Goal: Task Accomplishment & Management: Manage account settings

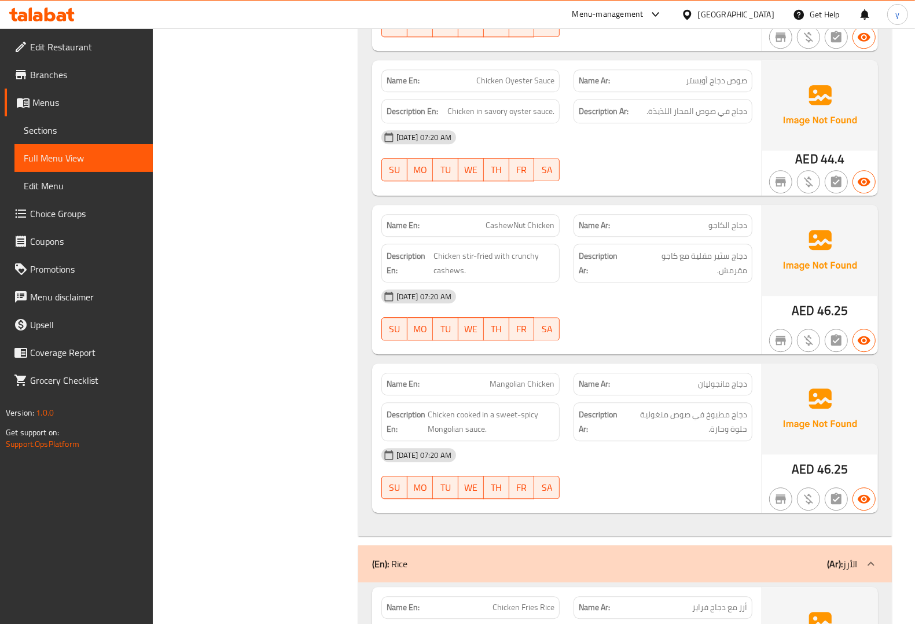
scroll to position [2476, 0]
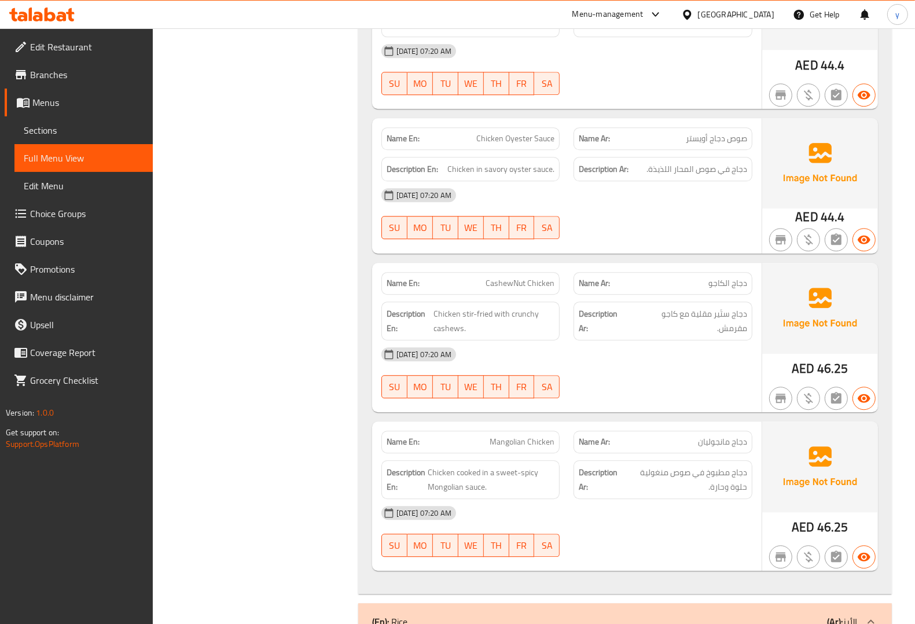
click at [55, 111] on link "Menus" at bounding box center [79, 103] width 148 height 28
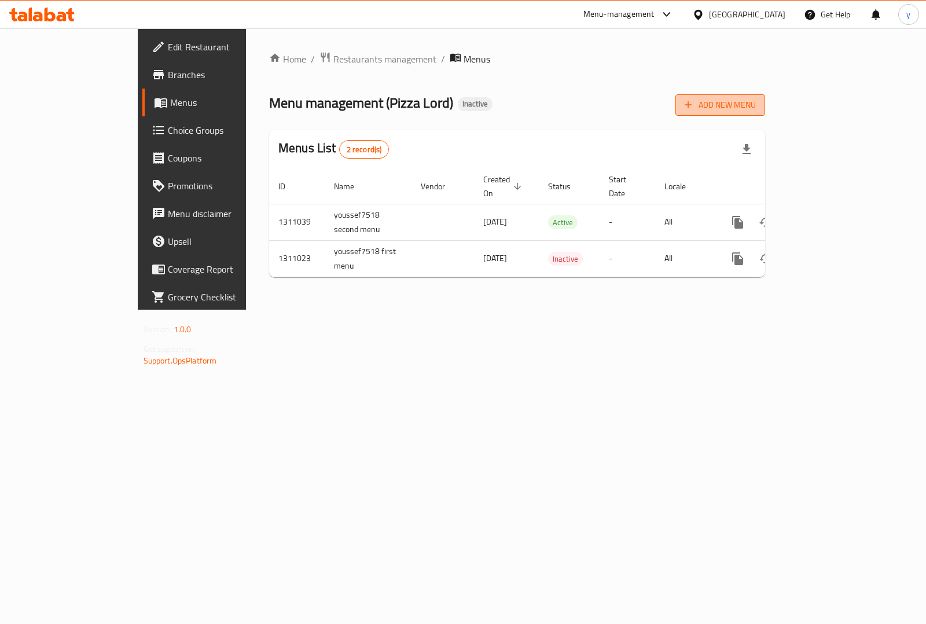
click at [756, 104] on span "Add New Menu" at bounding box center [720, 105] width 71 height 14
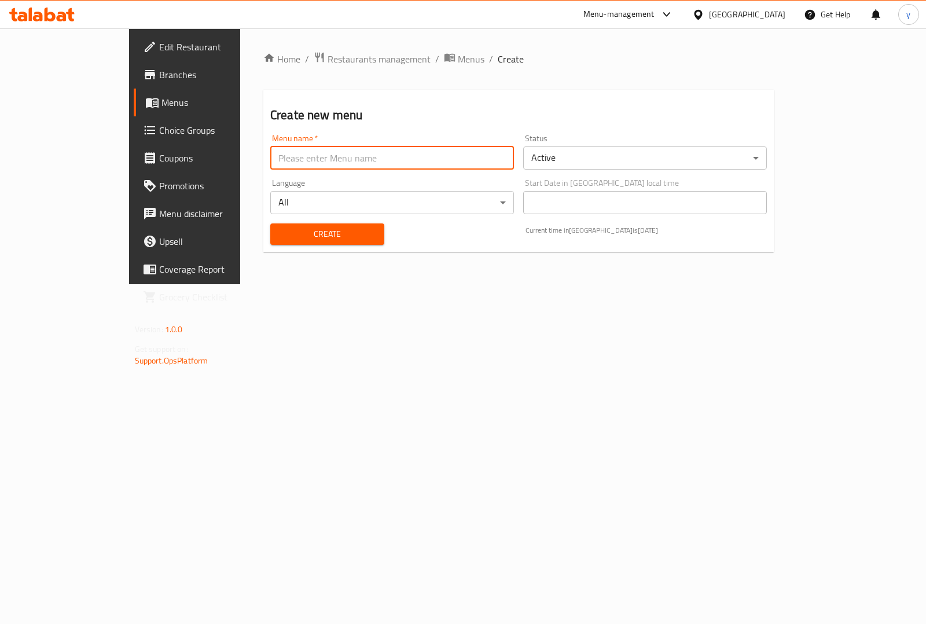
click at [284, 160] on input "text" at bounding box center [392, 157] width 244 height 23
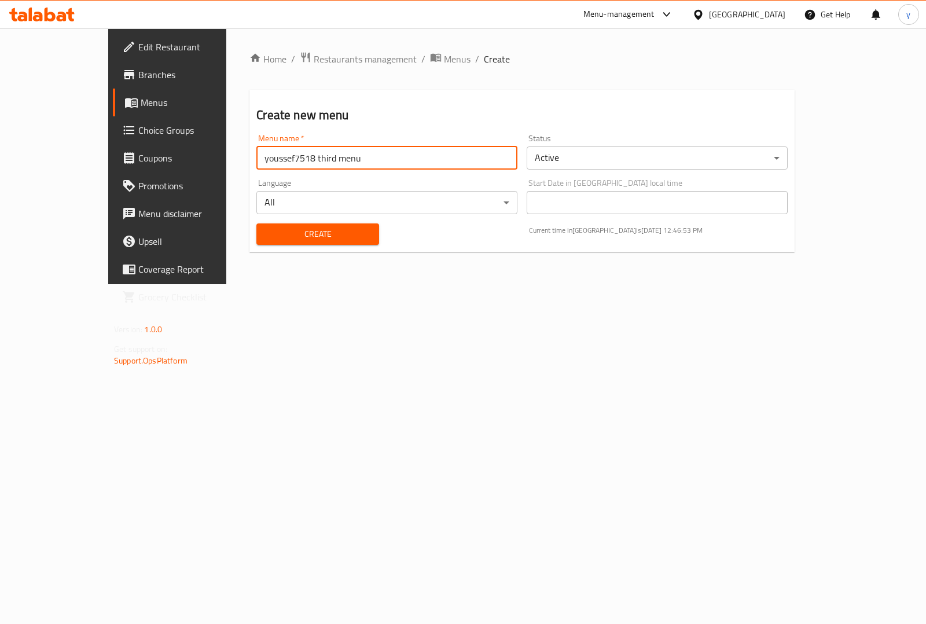
type input "youssef7518 third menu"
click at [308, 243] on button "Create" at bounding box center [317, 233] width 122 height 21
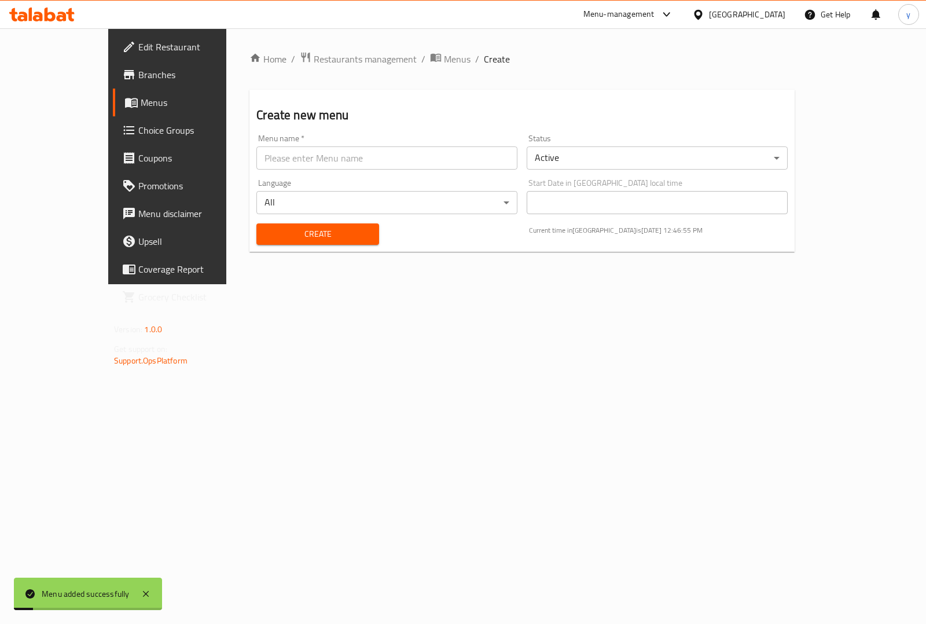
click at [141, 106] on span "Menus" at bounding box center [197, 103] width 113 height 14
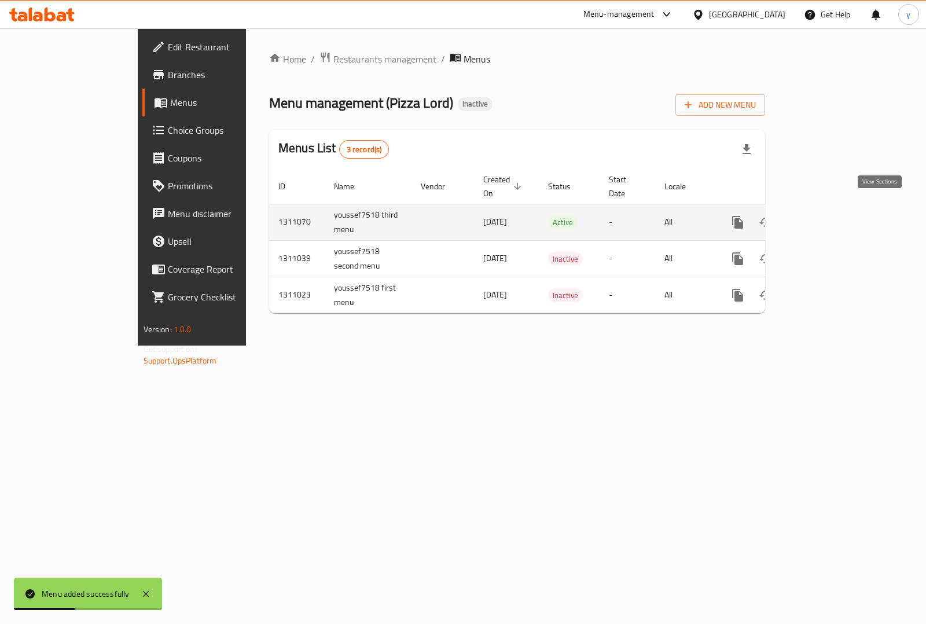
click at [829, 215] on icon "enhanced table" at bounding box center [822, 222] width 14 height 14
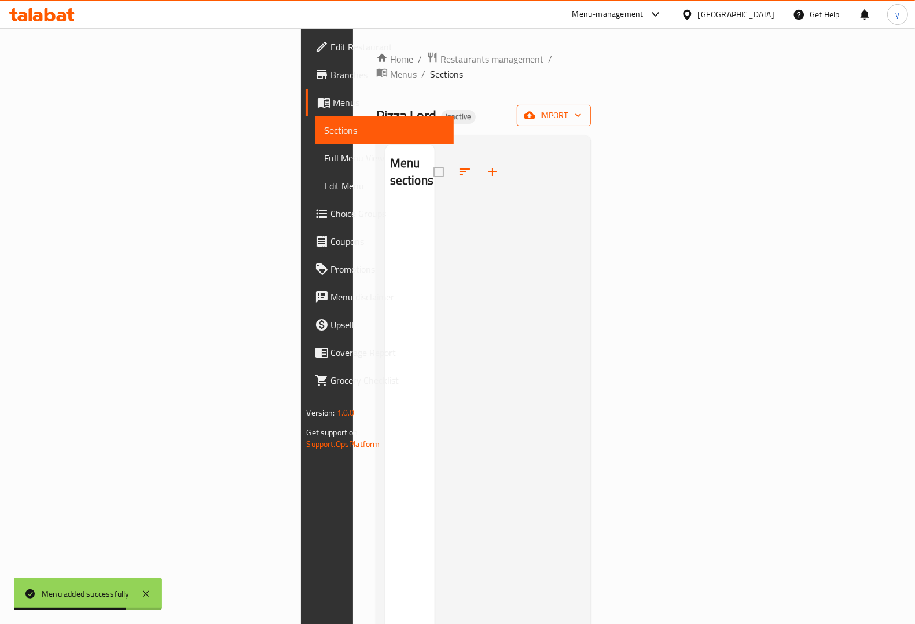
click at [582, 108] on span "import" at bounding box center [554, 115] width 56 height 14
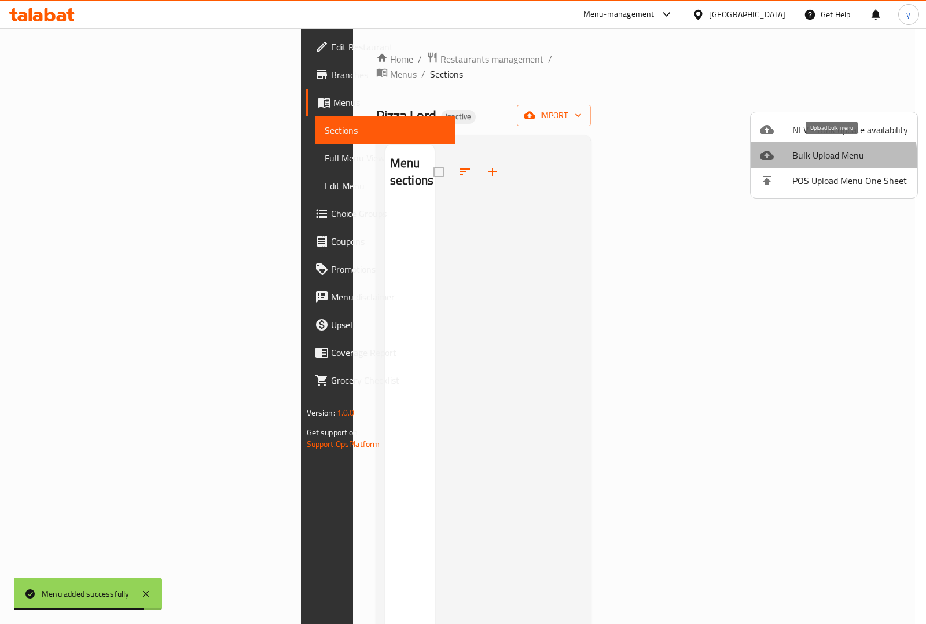
click at [796, 159] on span "Bulk Upload Menu" at bounding box center [851, 155] width 116 height 14
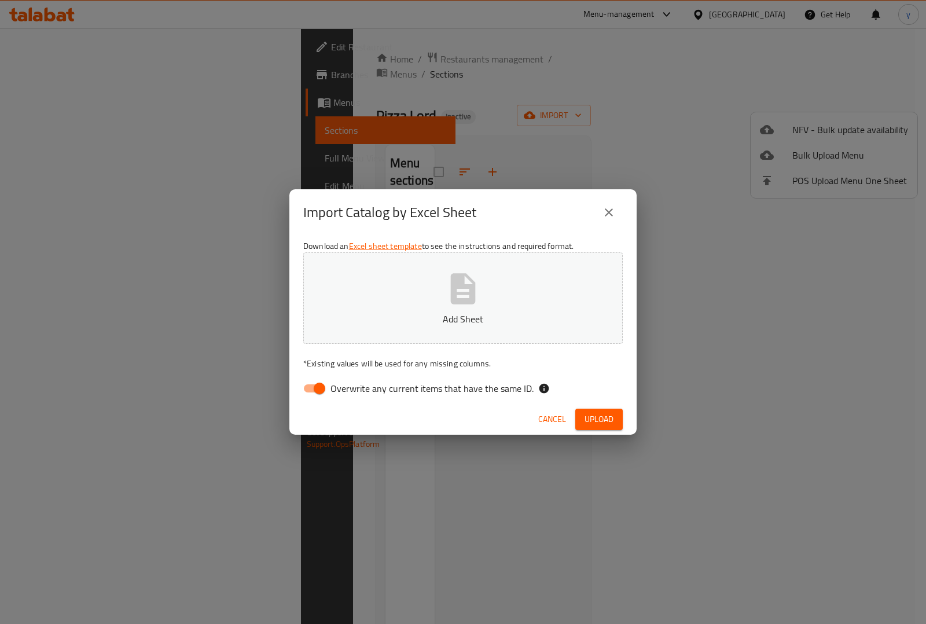
click at [316, 388] on input "Overwrite any current items that have the same ID." at bounding box center [320, 389] width 66 height 22
checkbox input "false"
click at [611, 424] on span "Upload" at bounding box center [599, 419] width 29 height 14
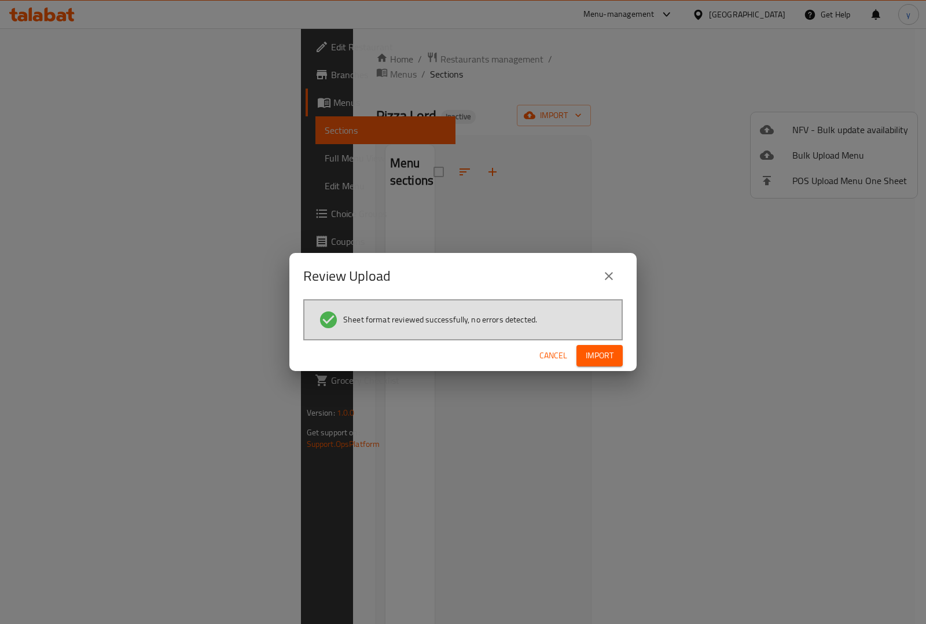
click at [609, 358] on span "Import" at bounding box center [600, 356] width 28 height 14
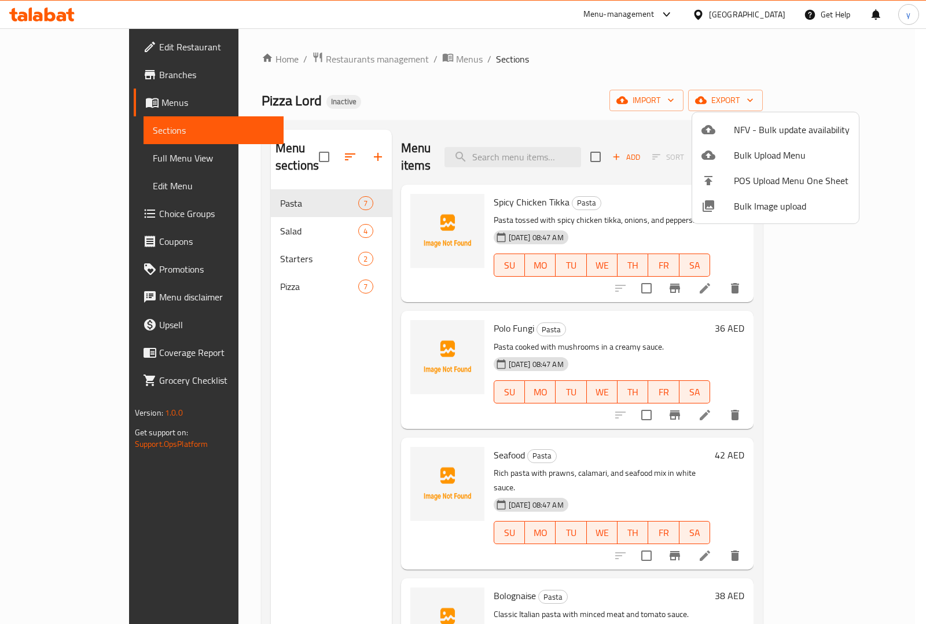
click at [81, 158] on div at bounding box center [463, 312] width 926 height 624
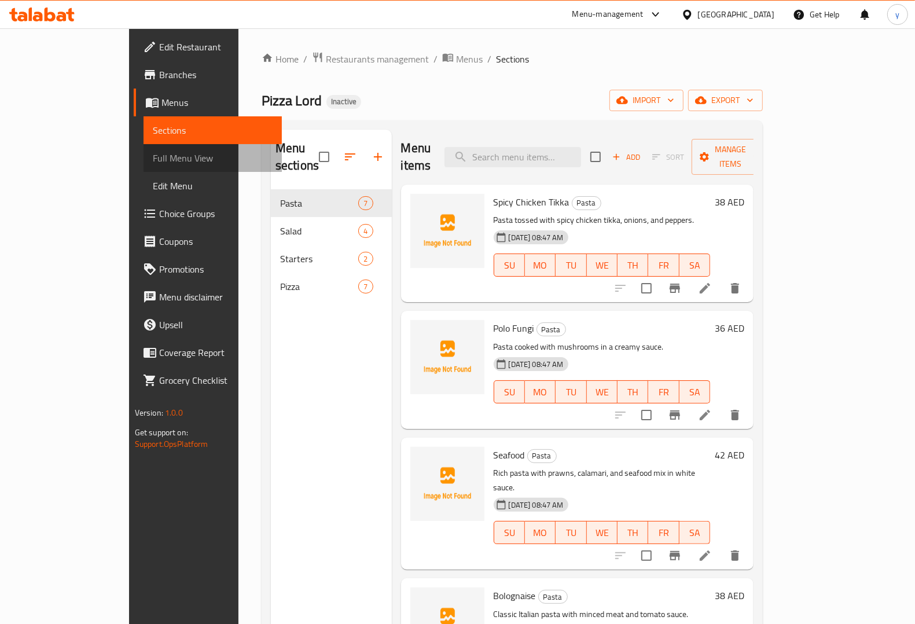
click at [153, 157] on span "Full Menu View" at bounding box center [213, 158] width 120 height 14
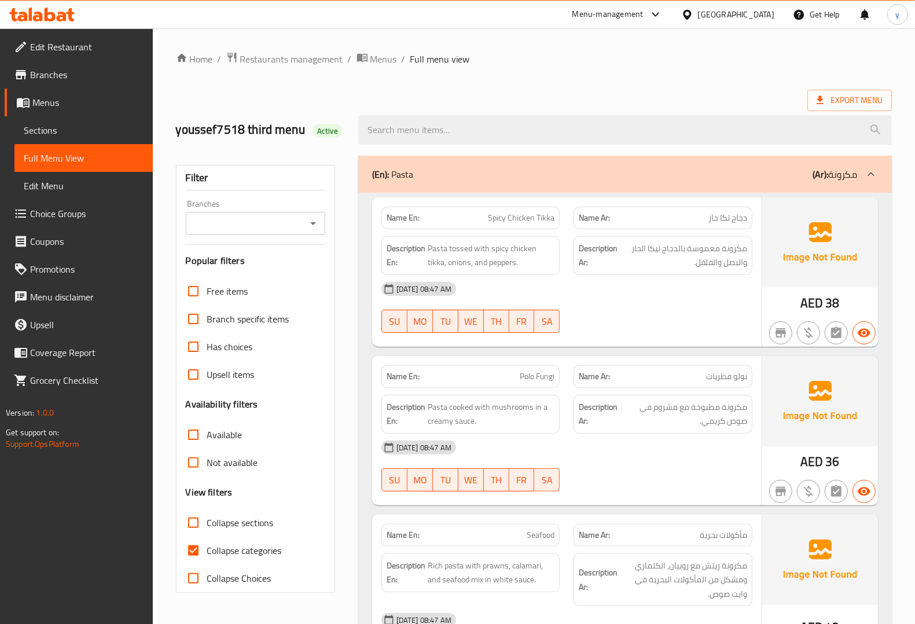
click at [194, 547] on input "Collapse categories" at bounding box center [193, 551] width 28 height 28
checkbox input "false"
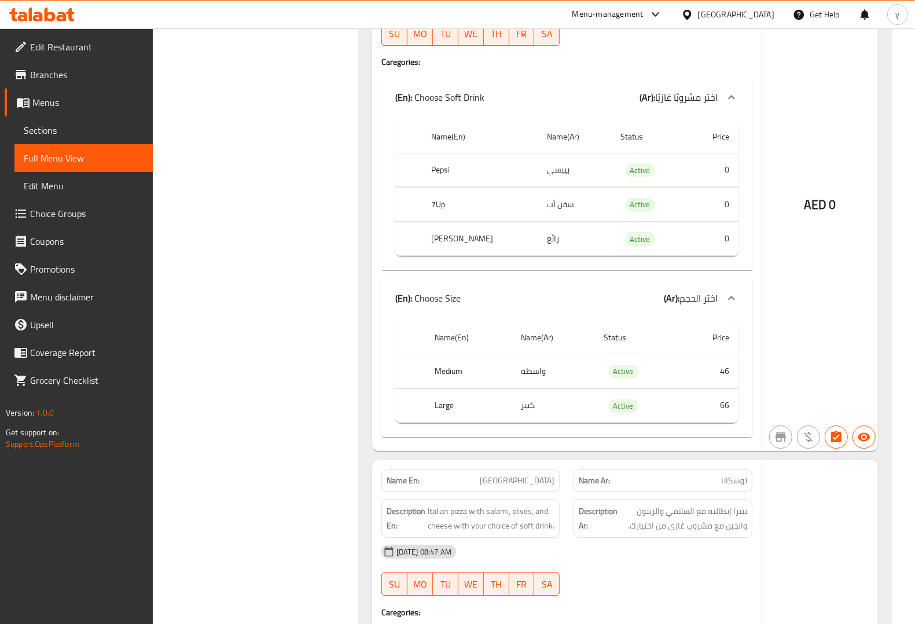
scroll to position [3112, 0]
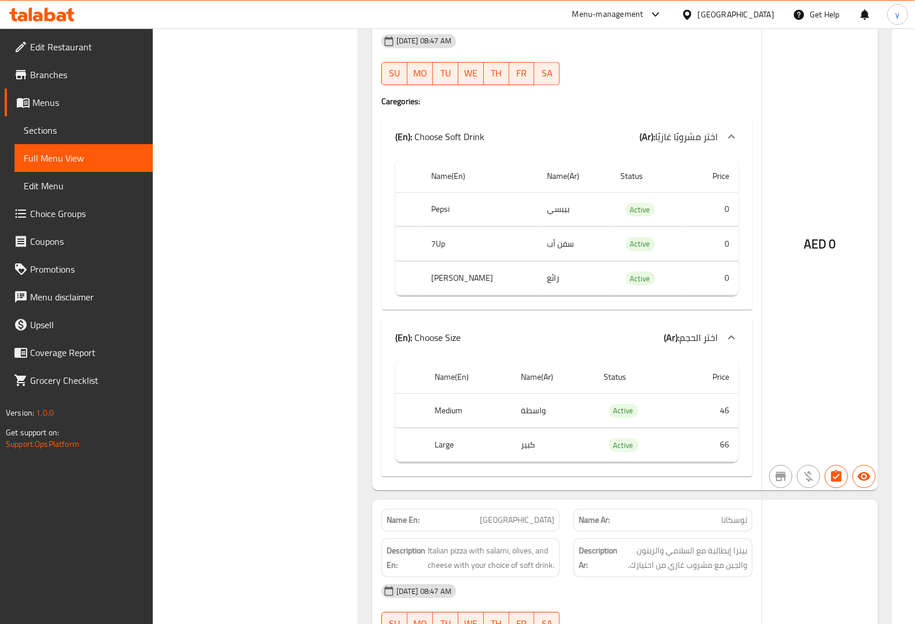
click at [618, 82] on div "[DATE] 08:47 AM SU MO TU WE TH FR SA" at bounding box center [567, 59] width 385 height 65
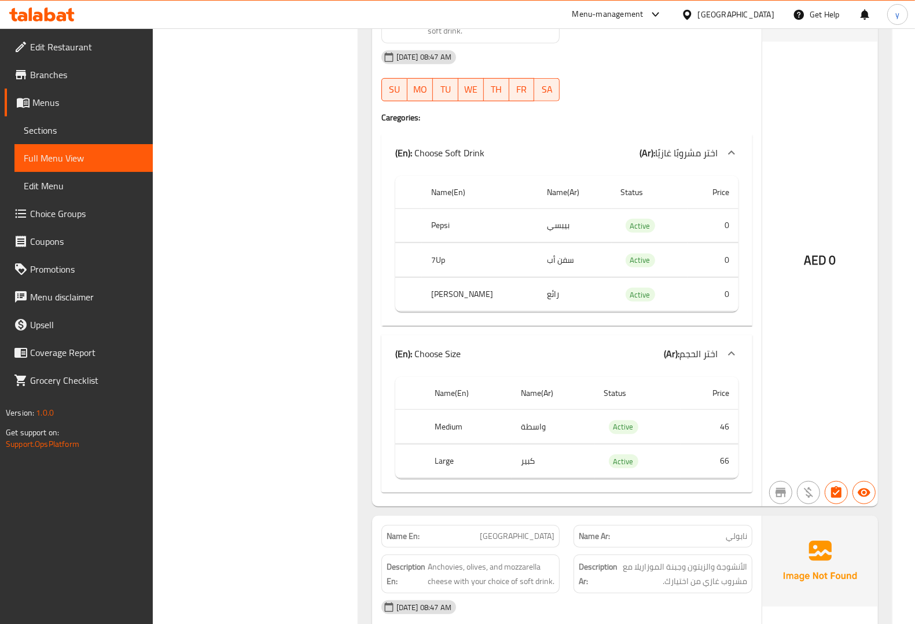
scroll to position [4476, 0]
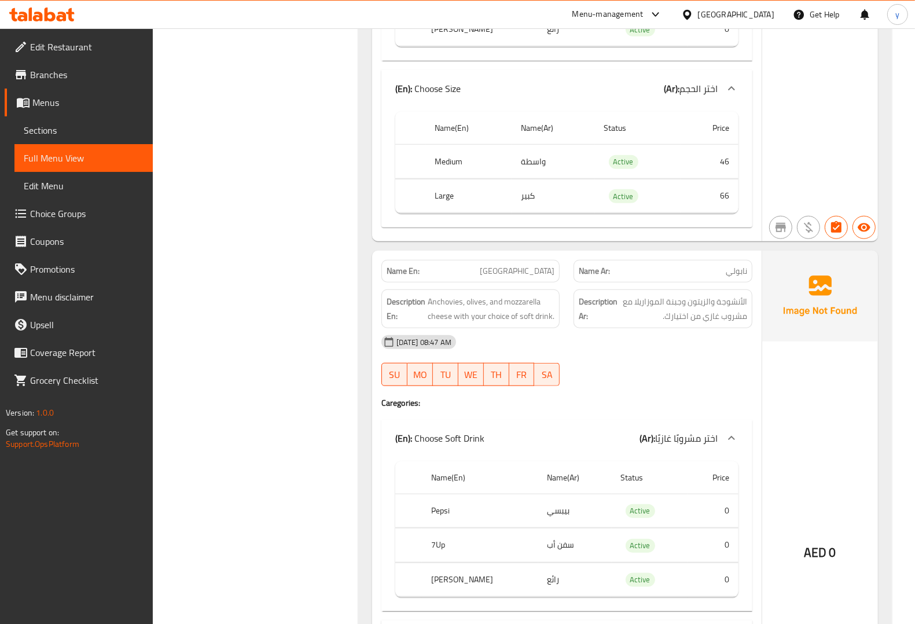
click at [412, 200] on td "choices table" at bounding box center [410, 196] width 30 height 34
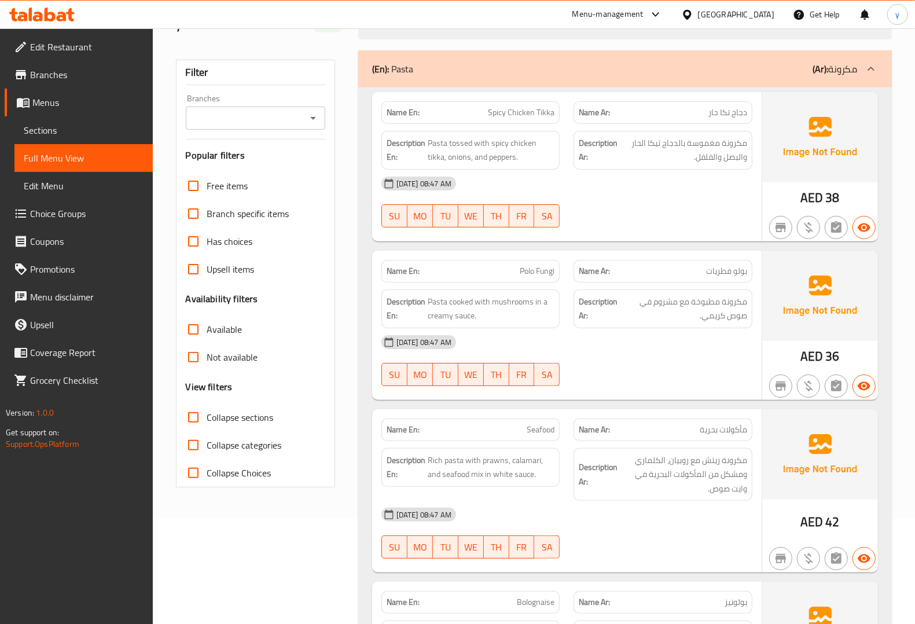
scroll to position [0, 0]
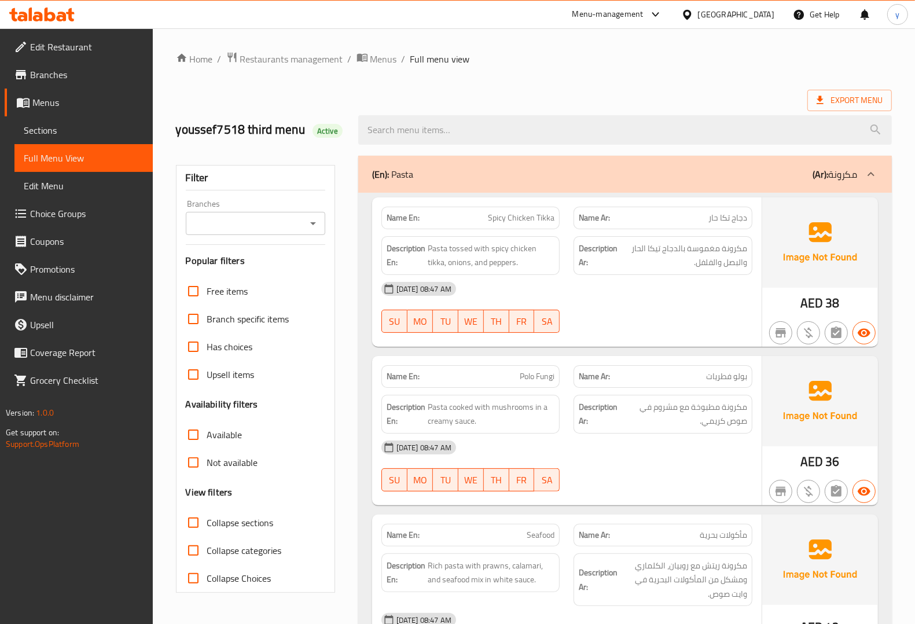
click at [30, 101] on span at bounding box center [24, 103] width 16 height 14
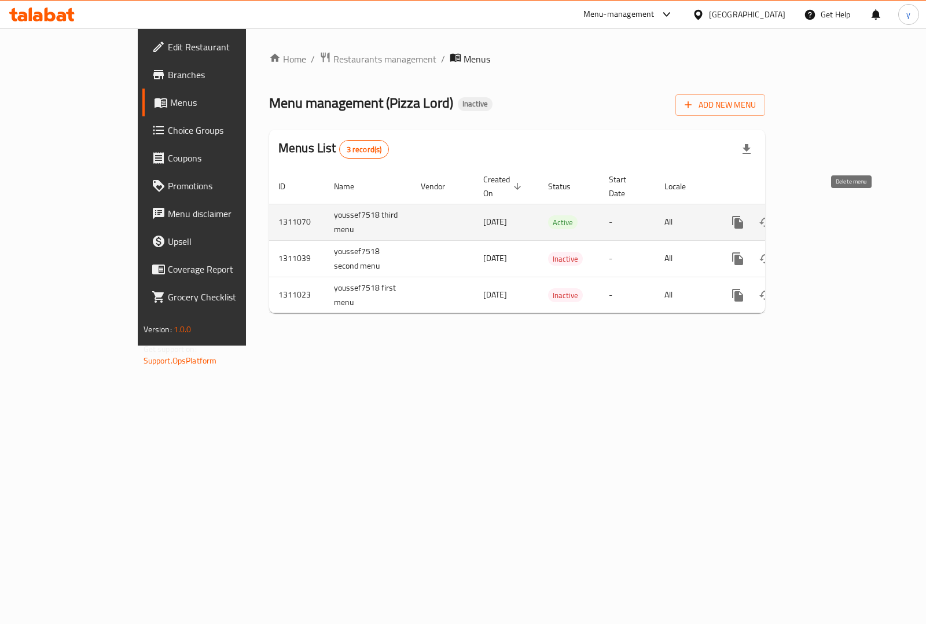
click at [801, 215] on icon "enhanced table" at bounding box center [794, 222] width 14 height 14
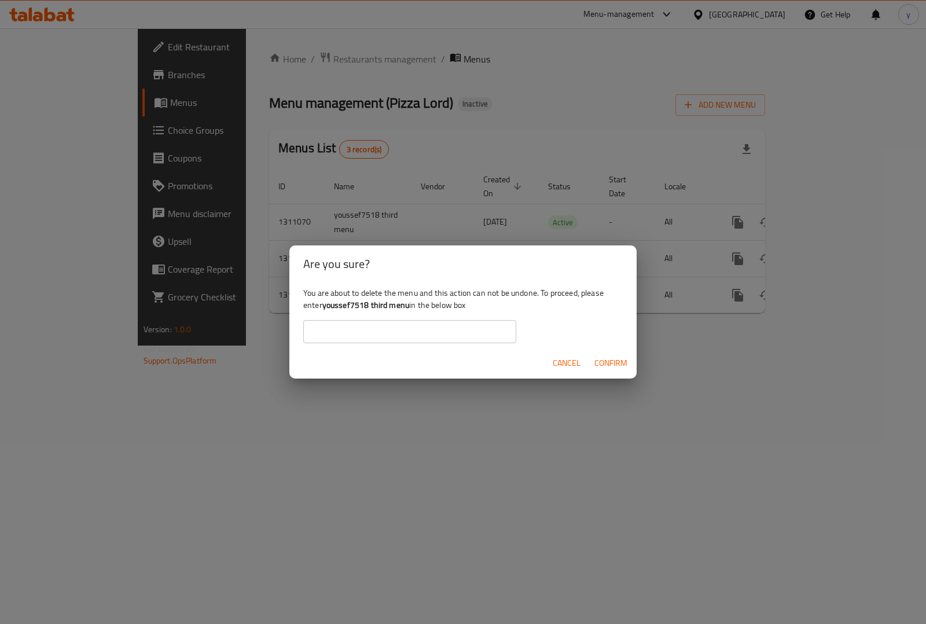
click at [362, 307] on b "youssef7518 third menu" at bounding box center [365, 305] width 87 height 15
click at [335, 308] on b "youssef7518 third menu" at bounding box center [365, 305] width 87 height 15
click at [334, 309] on b "youssef7518 third menu" at bounding box center [365, 305] width 87 height 15
drag, startPoint x: 325, startPoint y: 307, endPoint x: 389, endPoint y: 305, distance: 63.7
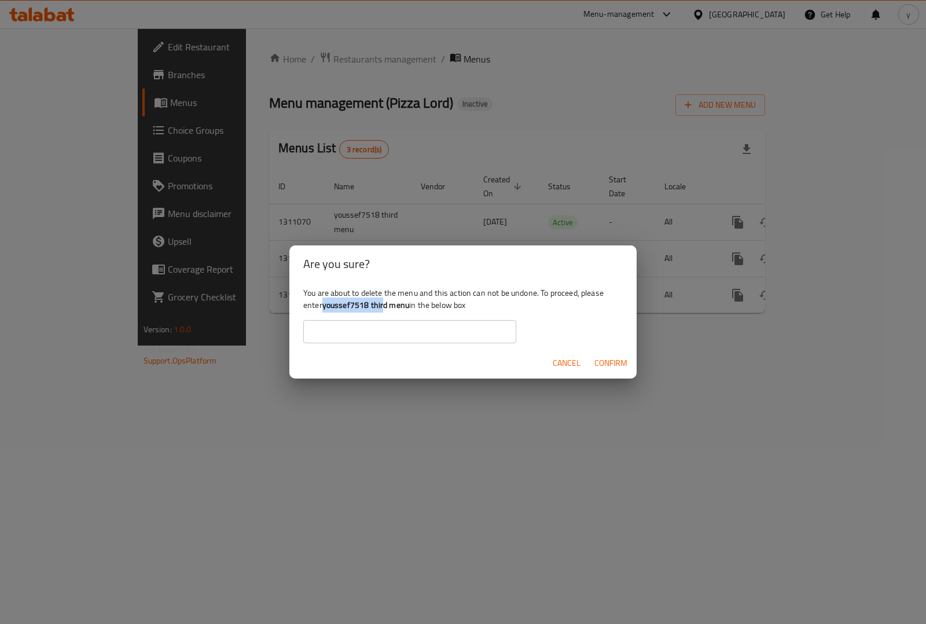
click at [386, 307] on b "youssef7518 third menu" at bounding box center [365, 305] width 87 height 15
click at [395, 305] on b "youssef7518 third menu" at bounding box center [365, 305] width 87 height 15
drag, startPoint x: 409, startPoint y: 311, endPoint x: 325, endPoint y: 308, distance: 84.0
click at [325, 308] on b "youssef7518 third menu" at bounding box center [365, 305] width 87 height 15
copy b "youssef7518 third menu"
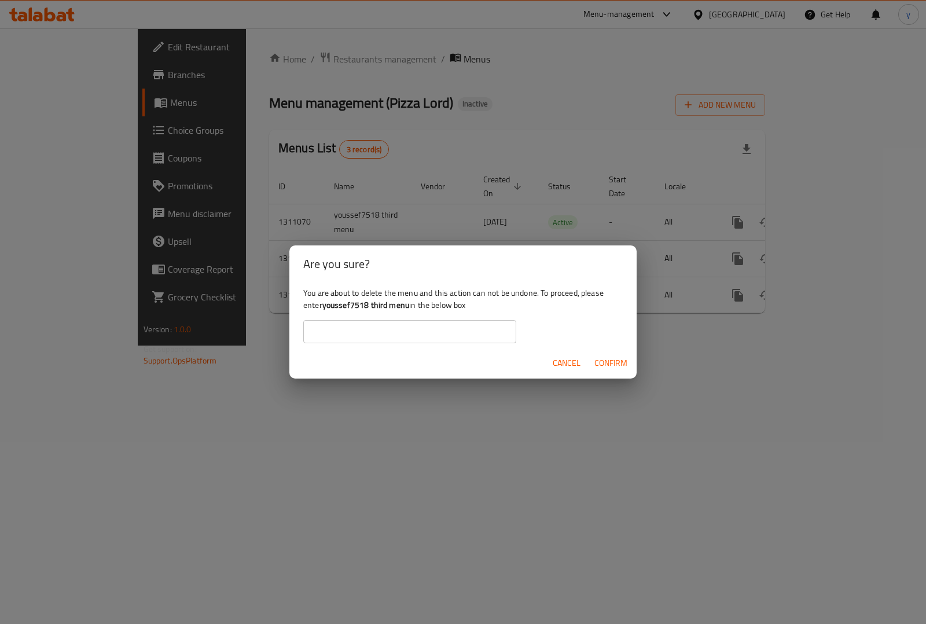
click at [373, 325] on input "text" at bounding box center [409, 331] width 213 height 23
paste input "youssef7518 third menu"
type input "youssef7518 third menu"
click at [609, 356] on span "Confirm" at bounding box center [611, 363] width 33 height 14
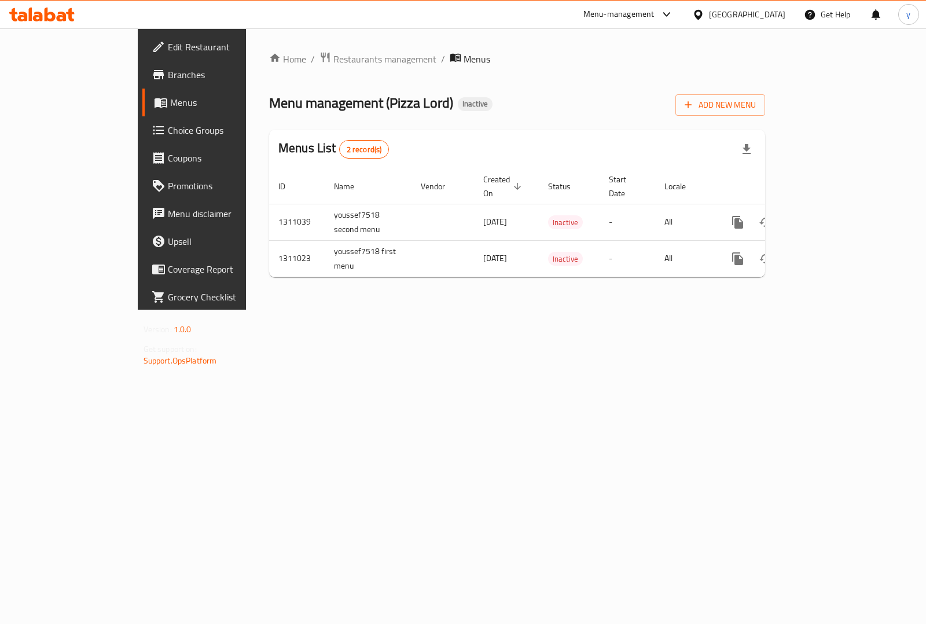
click at [170, 108] on span "Menus" at bounding box center [226, 103] width 113 height 14
click at [765, 115] on button "Add New Menu" at bounding box center [721, 104] width 90 height 21
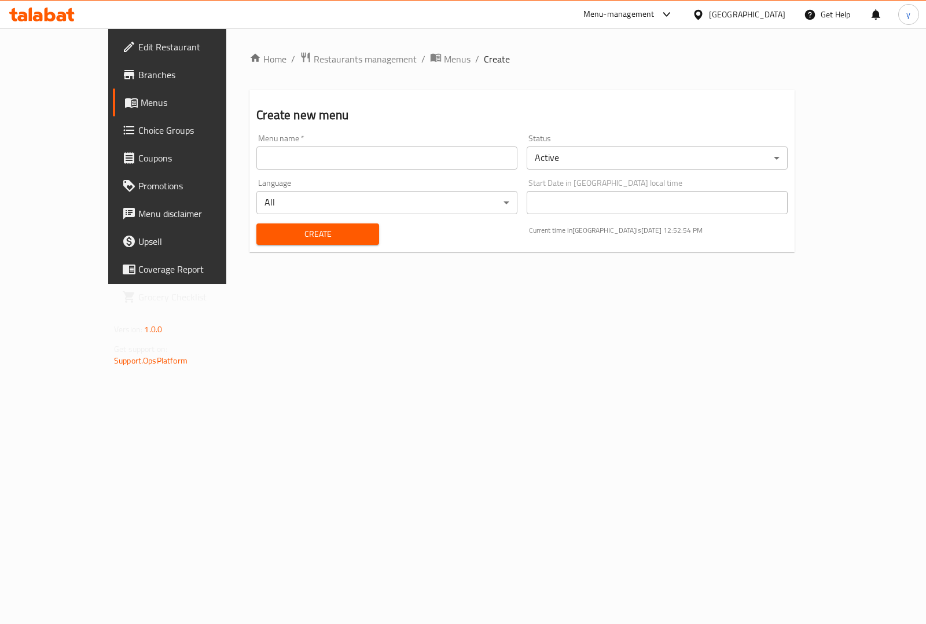
click at [263, 148] on input "text" at bounding box center [386, 157] width 261 height 23
type input "youssef7518 third menu"
click at [313, 229] on span "Create" at bounding box center [318, 234] width 104 height 14
click at [141, 96] on span "Menus" at bounding box center [197, 103] width 113 height 14
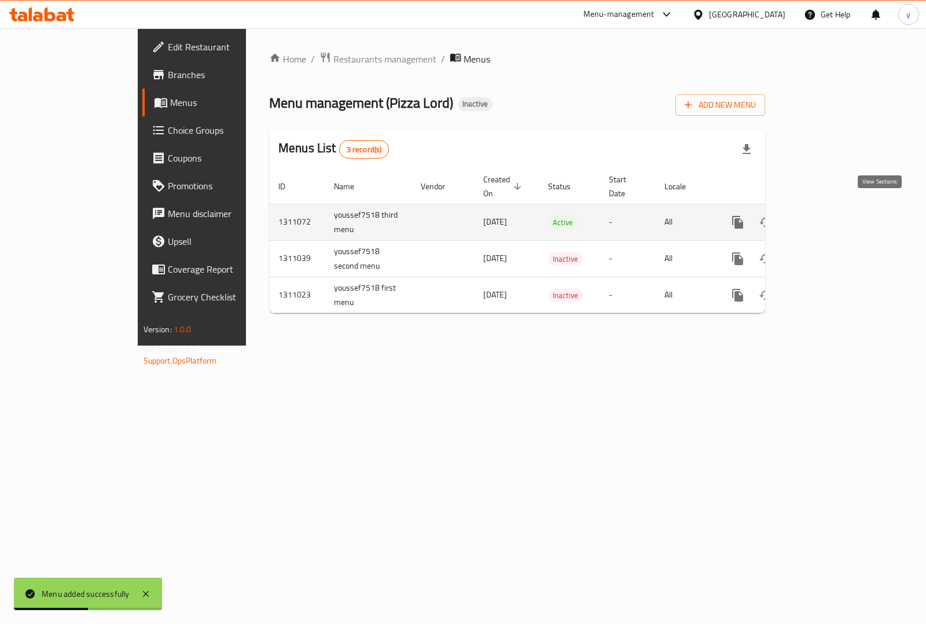
click at [829, 215] on icon "enhanced table" at bounding box center [822, 222] width 14 height 14
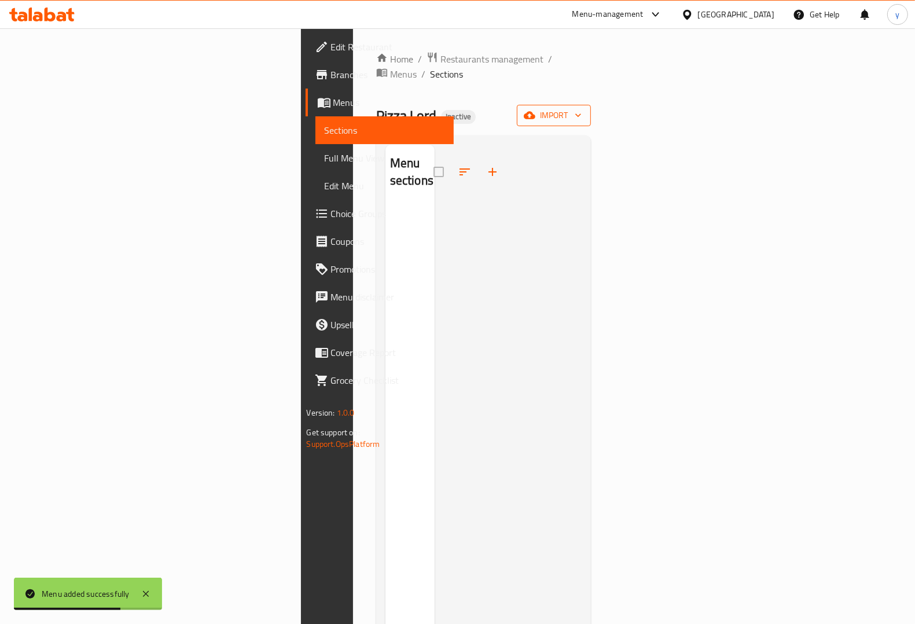
click at [582, 108] on span "import" at bounding box center [554, 115] width 56 height 14
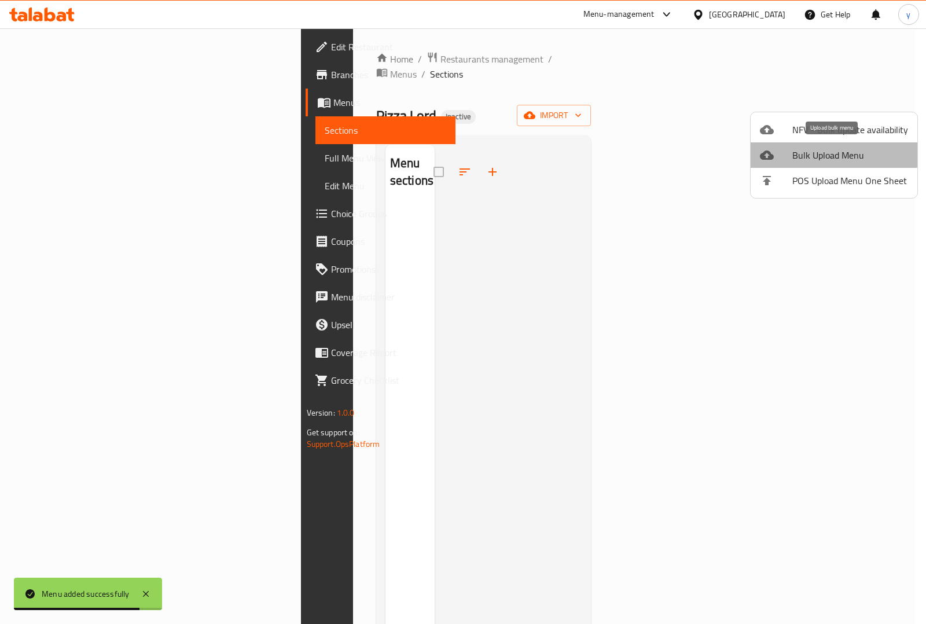
click at [834, 149] on span "Bulk Upload Menu" at bounding box center [851, 155] width 116 height 14
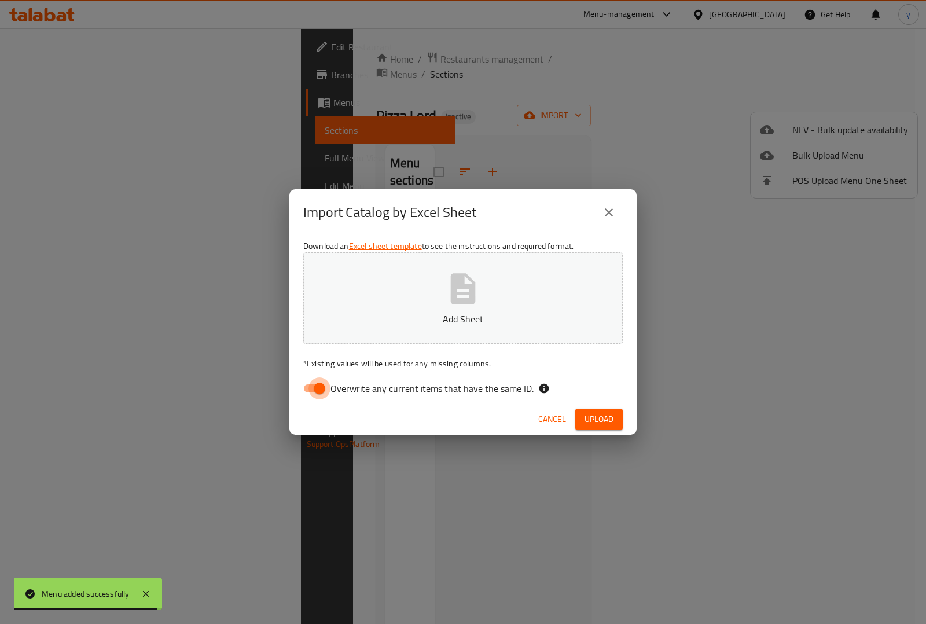
drag, startPoint x: 314, startPoint y: 394, endPoint x: 336, endPoint y: 378, distance: 27.3
click at [313, 393] on input "Overwrite any current items that have the same ID." at bounding box center [320, 389] width 66 height 22
checkbox input "false"
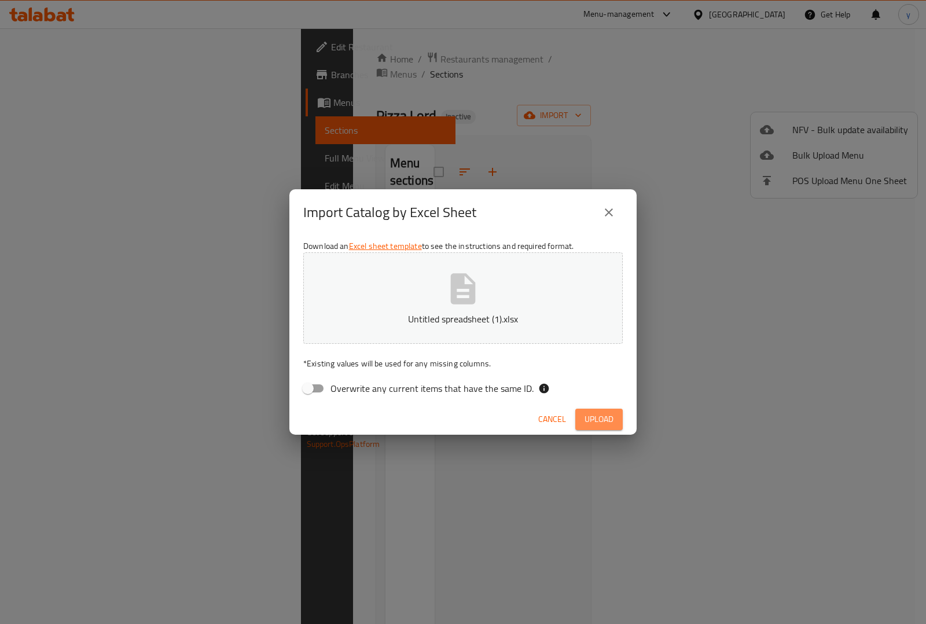
click at [602, 417] on span "Upload" at bounding box center [599, 419] width 29 height 14
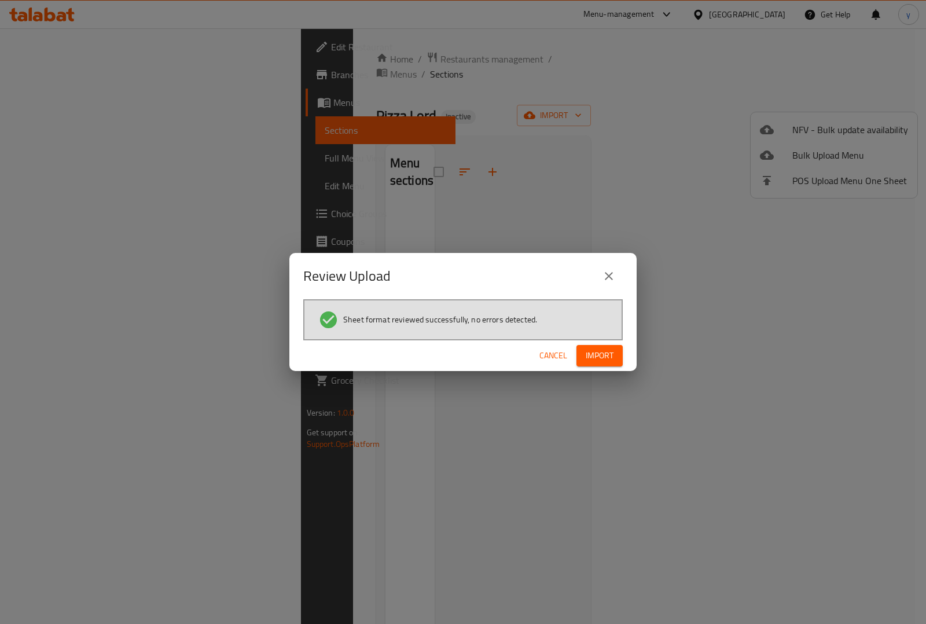
click at [585, 358] on button "Import" at bounding box center [600, 355] width 46 height 21
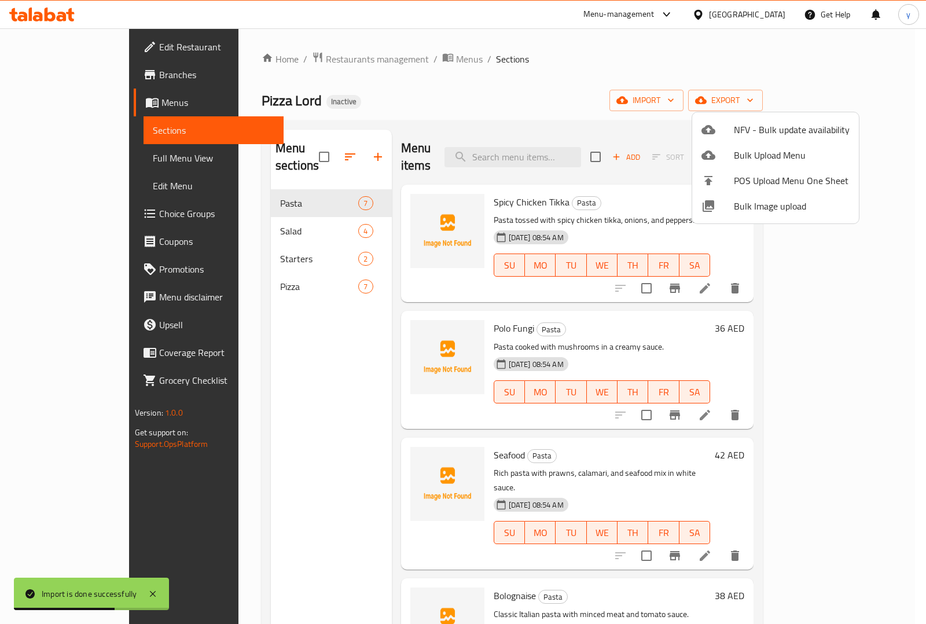
click at [46, 155] on div at bounding box center [463, 312] width 926 height 624
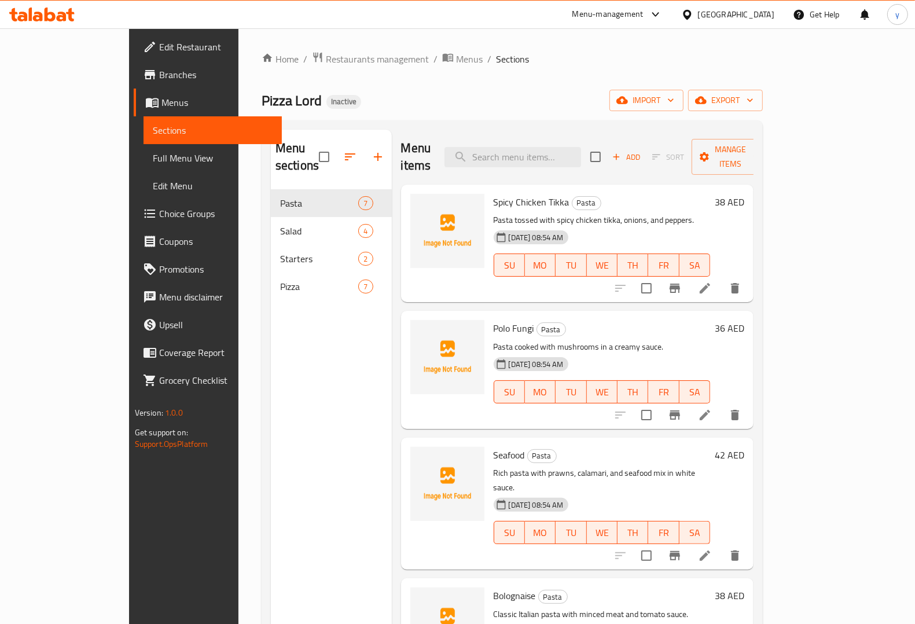
click at [153, 158] on span "Full Menu View" at bounding box center [213, 158] width 120 height 14
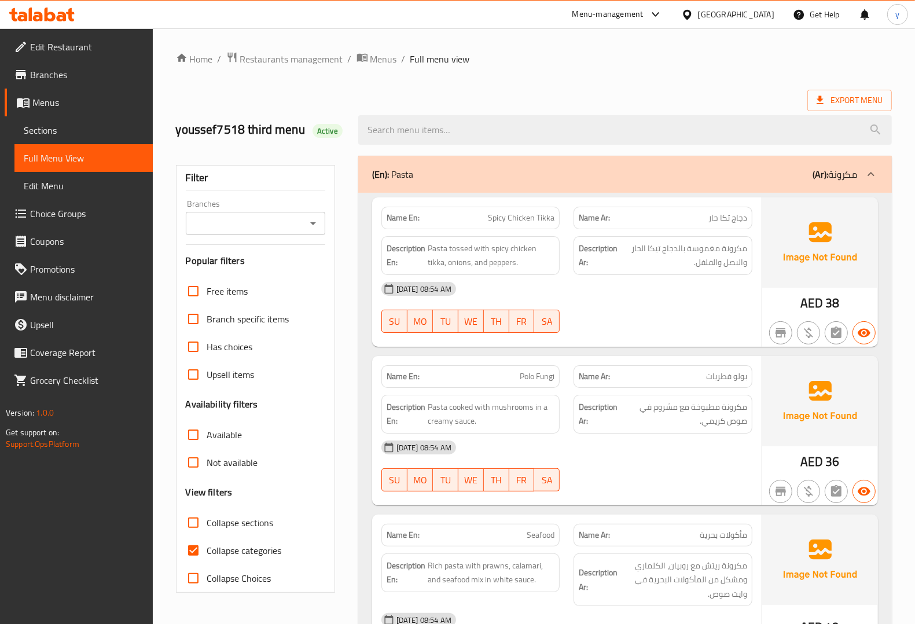
click at [192, 551] on input "Collapse categories" at bounding box center [193, 551] width 28 height 28
checkbox input "false"
click at [829, 101] on span "Export Menu" at bounding box center [850, 100] width 66 height 14
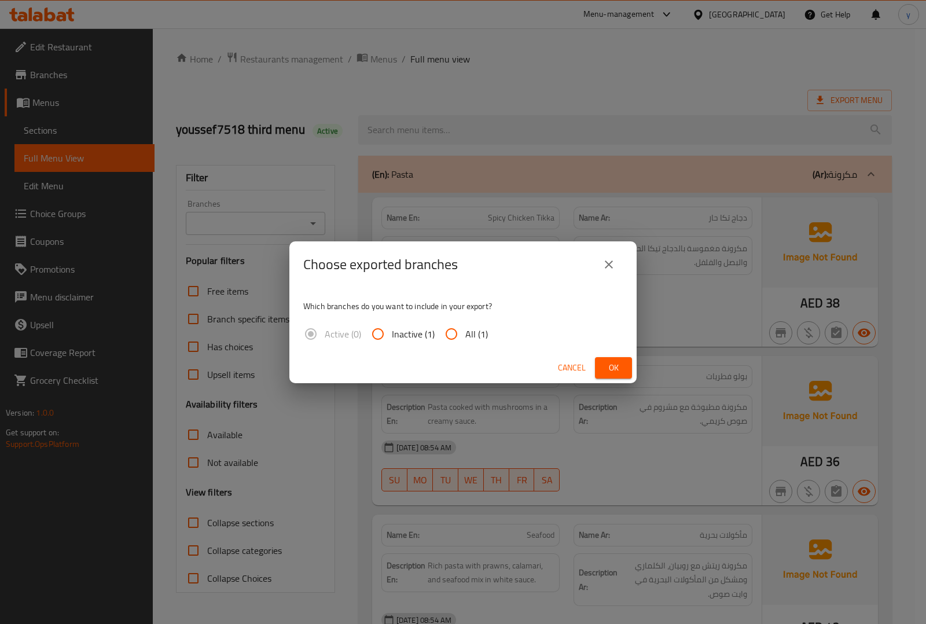
click at [447, 336] on input "All (1)" at bounding box center [452, 334] width 28 height 28
radio input "true"
click at [617, 372] on span "Ok" at bounding box center [613, 368] width 19 height 14
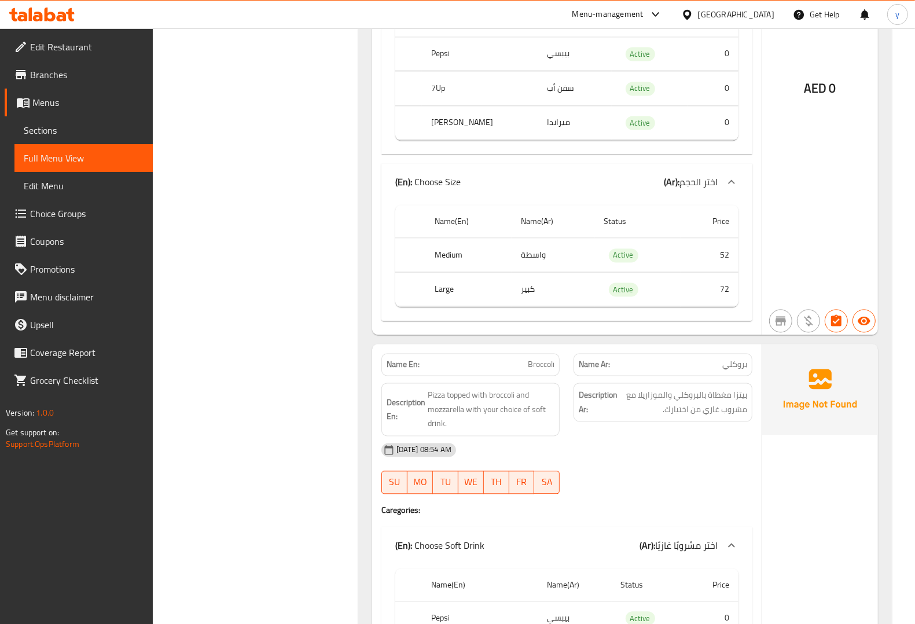
scroll to position [5851, 0]
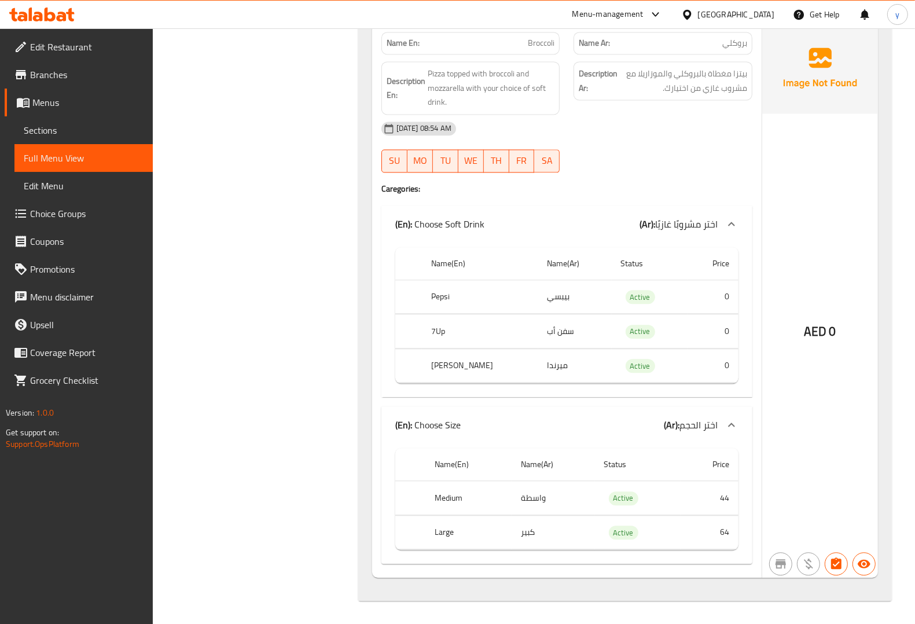
click at [377, 253] on div "Name En: Broccoli Name Ar: بروكلي Description En: Pizza topped with broccoli an…" at bounding box center [567, 300] width 390 height 555
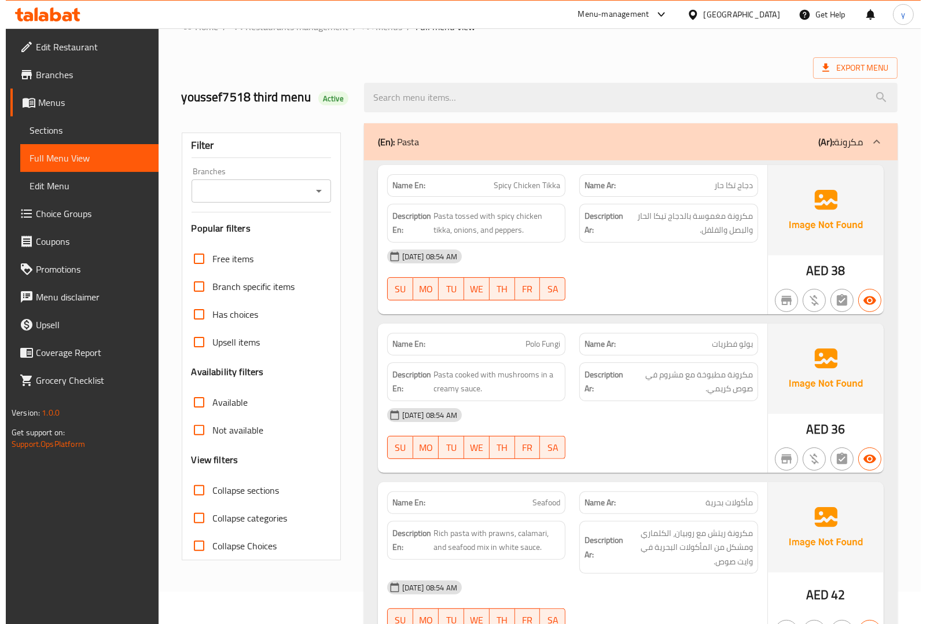
scroll to position [0, 0]
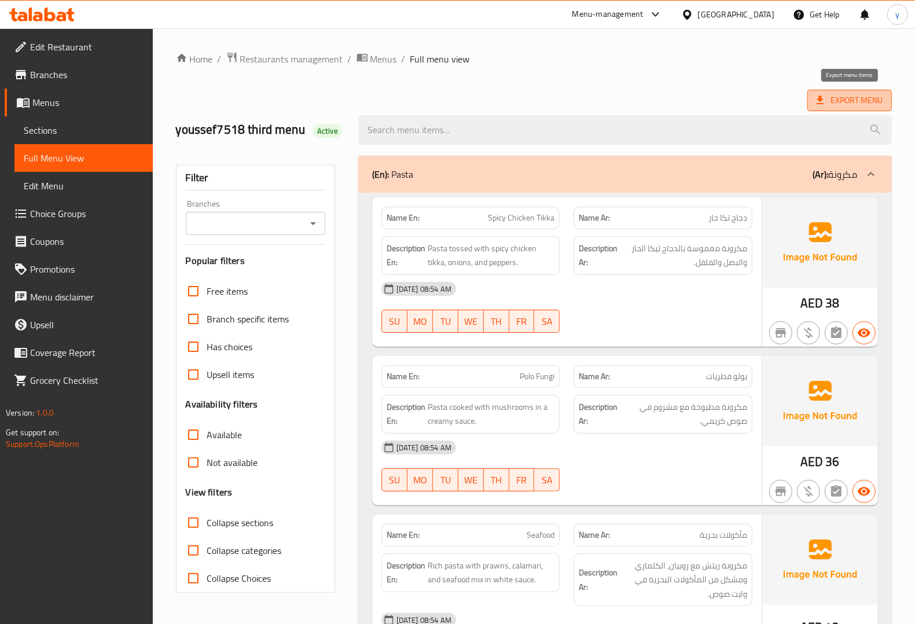
click at [857, 98] on span "Export Menu" at bounding box center [850, 100] width 66 height 14
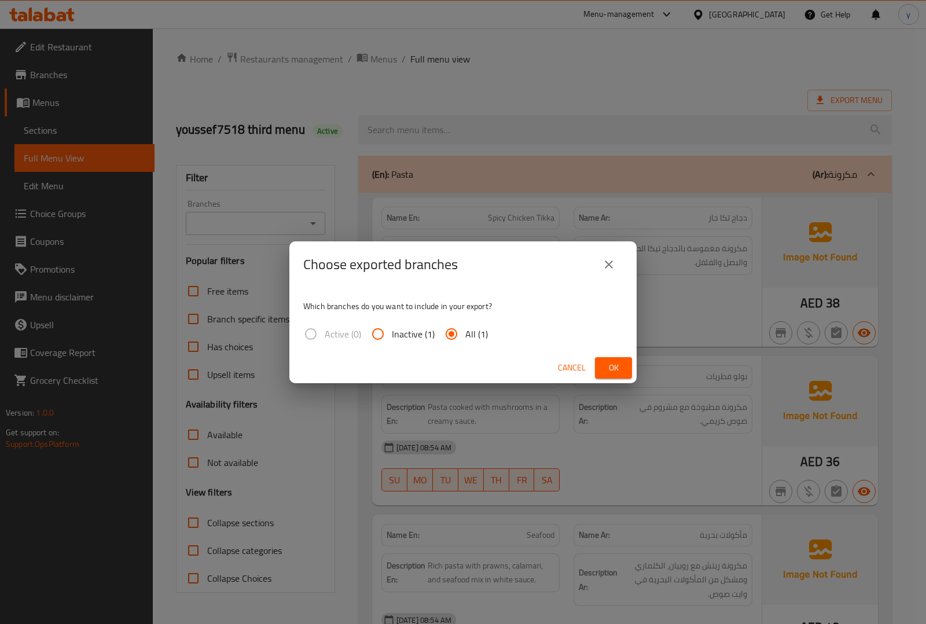
click at [611, 367] on span "Ok" at bounding box center [613, 368] width 19 height 14
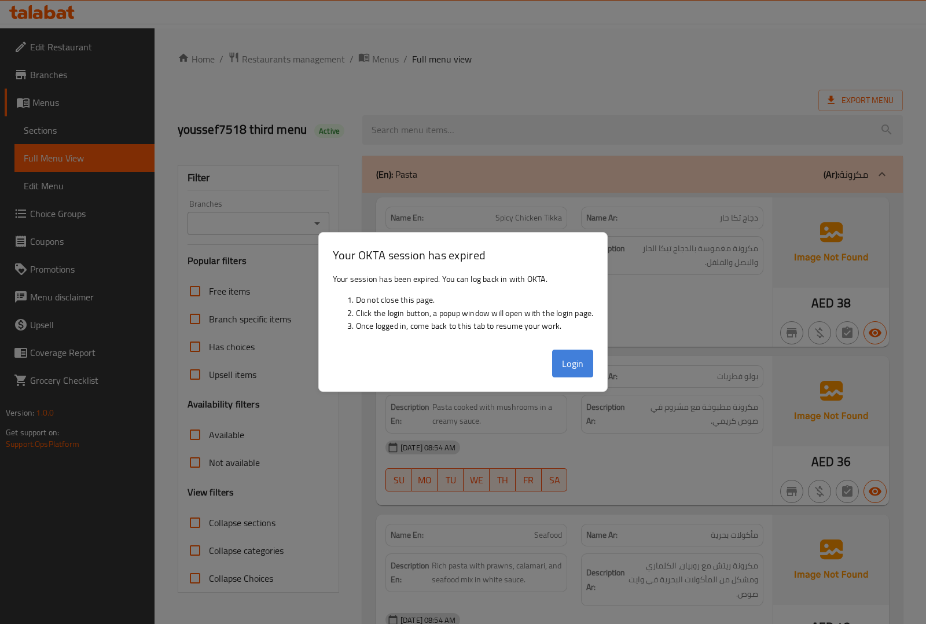
click at [571, 357] on button "Login" at bounding box center [573, 364] width 42 height 28
